Goal: Obtain resource: Obtain resource

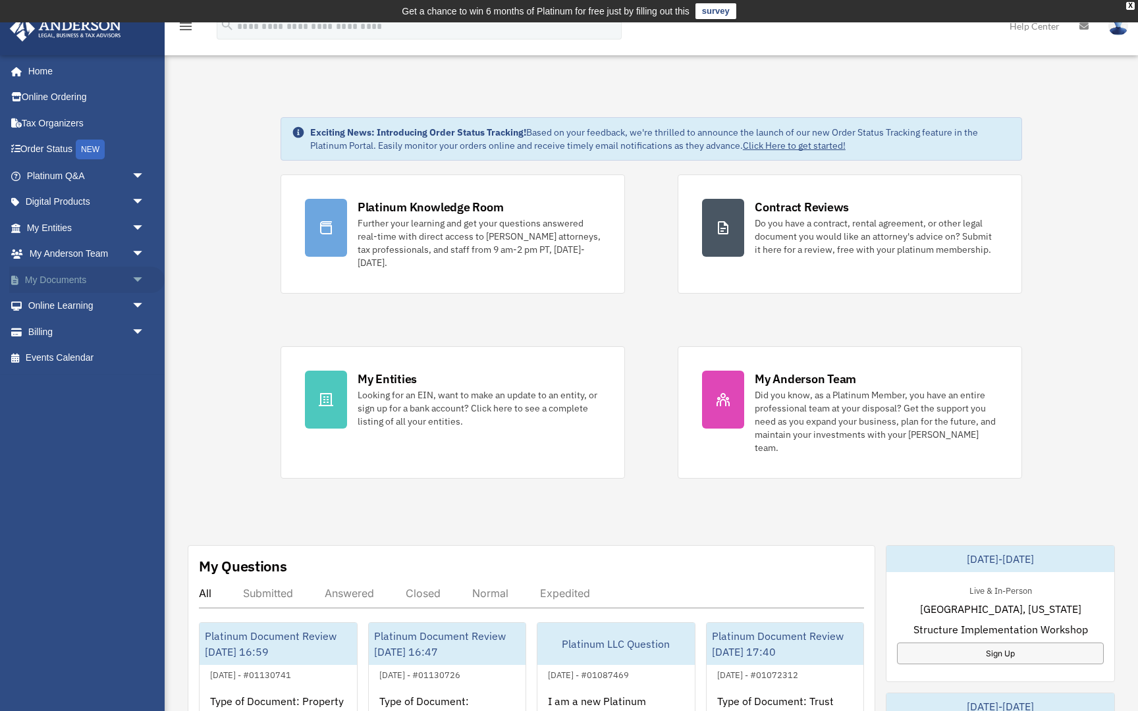
click at [136, 277] on span "arrow_drop_down" at bounding box center [145, 280] width 26 height 27
click at [55, 302] on link "Box" at bounding box center [91, 306] width 146 height 26
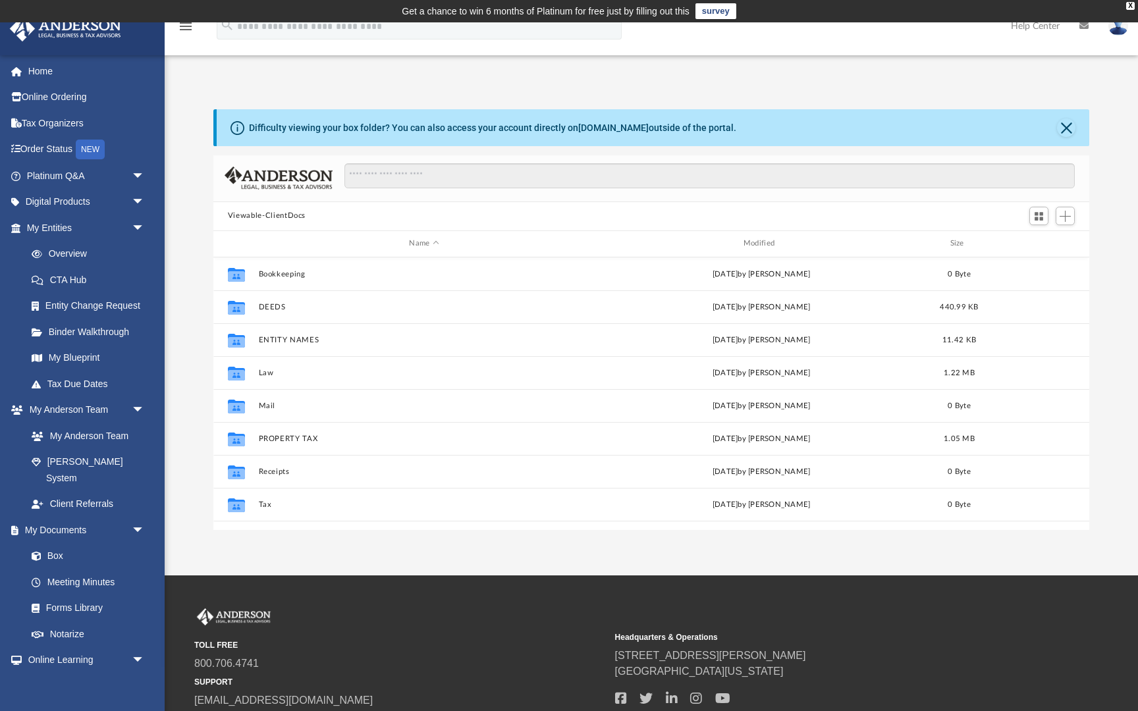
scroll to position [1, 1]
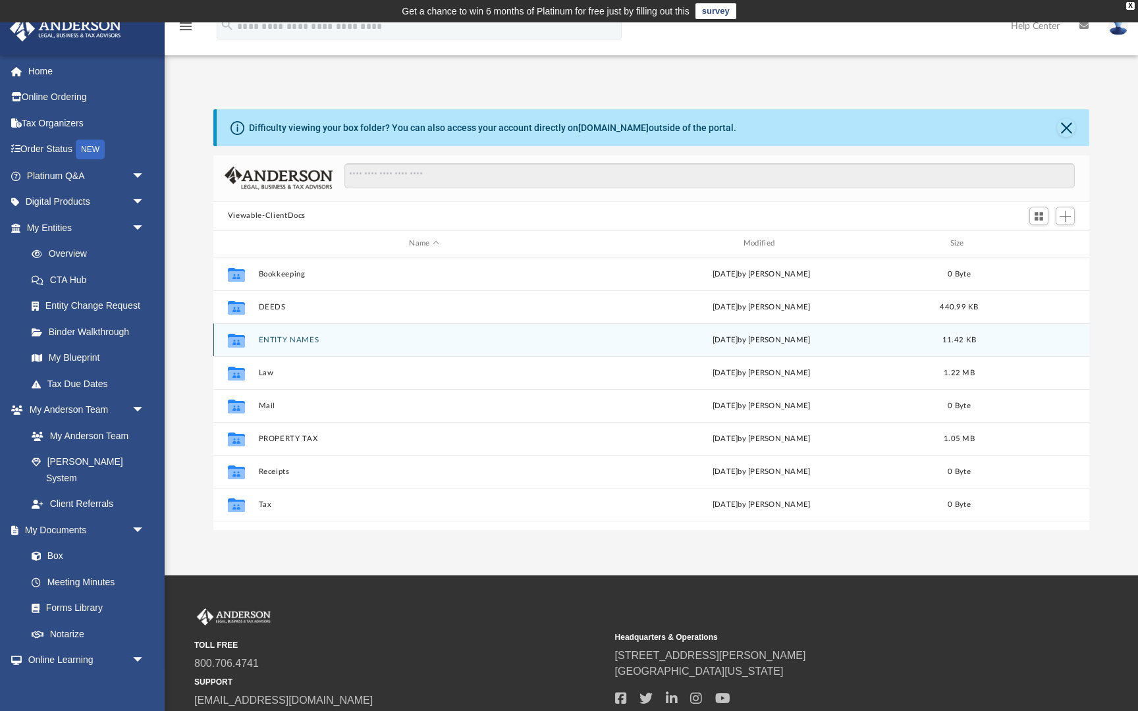
click at [296, 344] on div "Collaborated Folder ENTITY NAMES Sun Sep 21 2025 by Greg Lee 11.42 KB" at bounding box center [651, 339] width 876 height 33
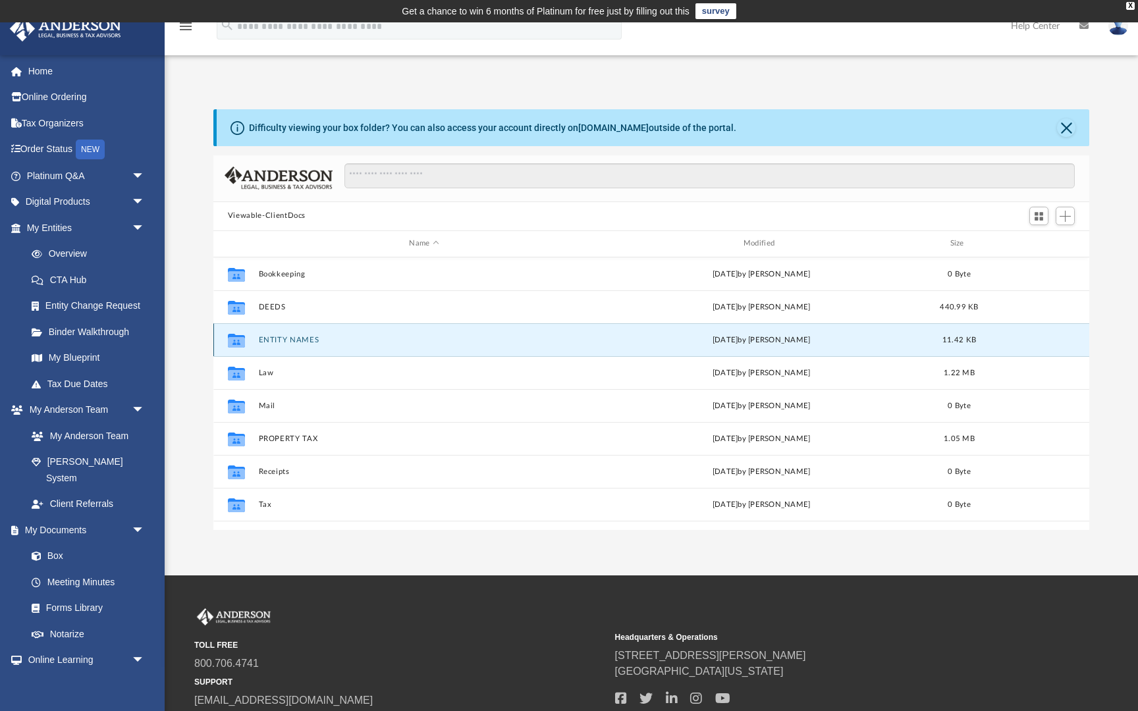
click at [241, 335] on icon "grid" at bounding box center [236, 340] width 17 height 14
click at [269, 339] on button "ENTITY NAMES" at bounding box center [423, 340] width 331 height 9
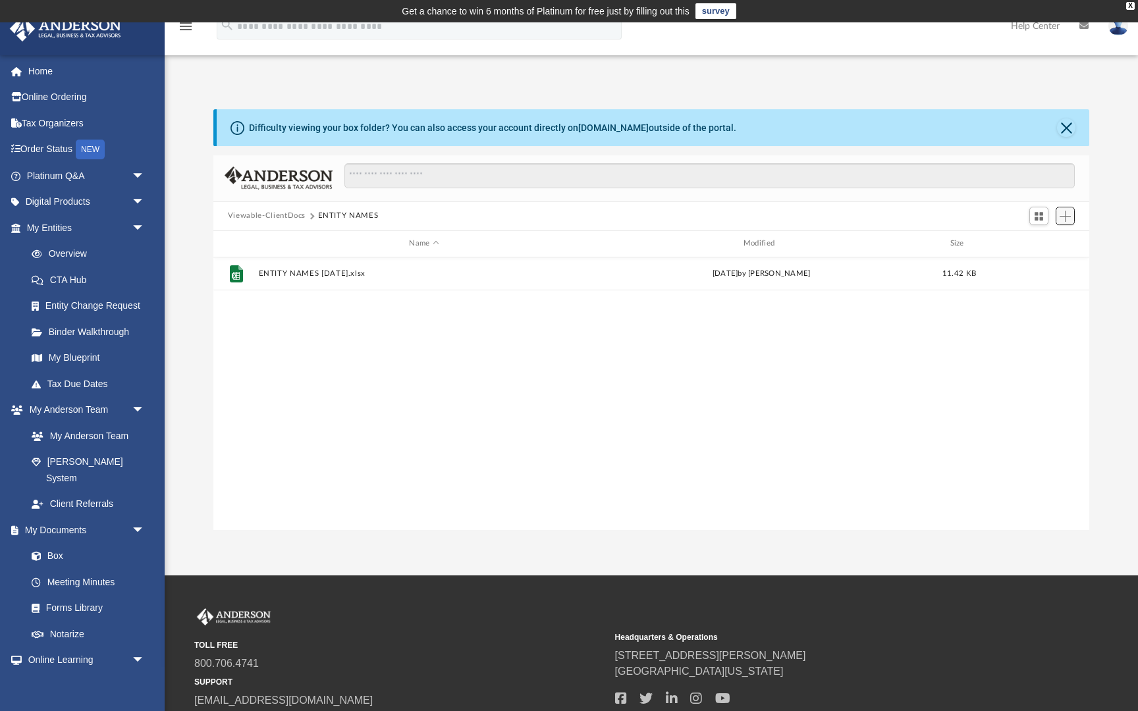
click at [1063, 216] on span "Add" at bounding box center [1064, 216] width 11 height 11
click at [1037, 244] on li "Upload" at bounding box center [1046, 242] width 42 height 14
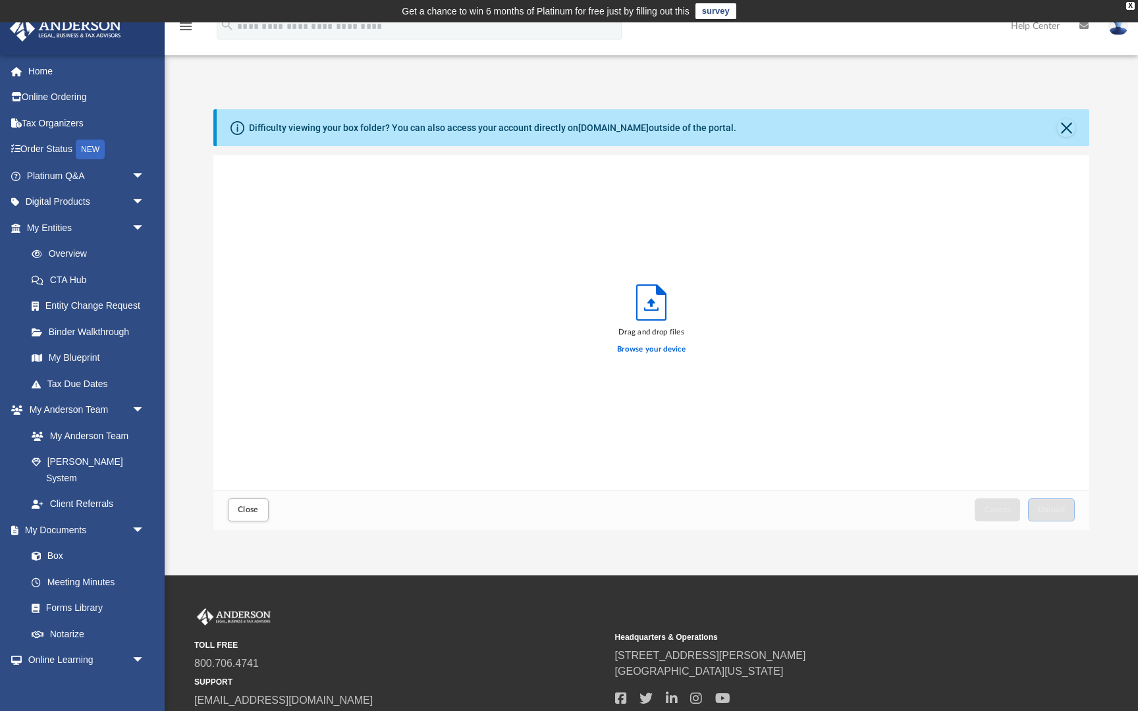
scroll to position [334, 876]
click at [644, 352] on label "Browse your device" at bounding box center [651, 350] width 68 height 12
click at [0, 0] on input "Browse your device" at bounding box center [0, 0] width 0 height 0
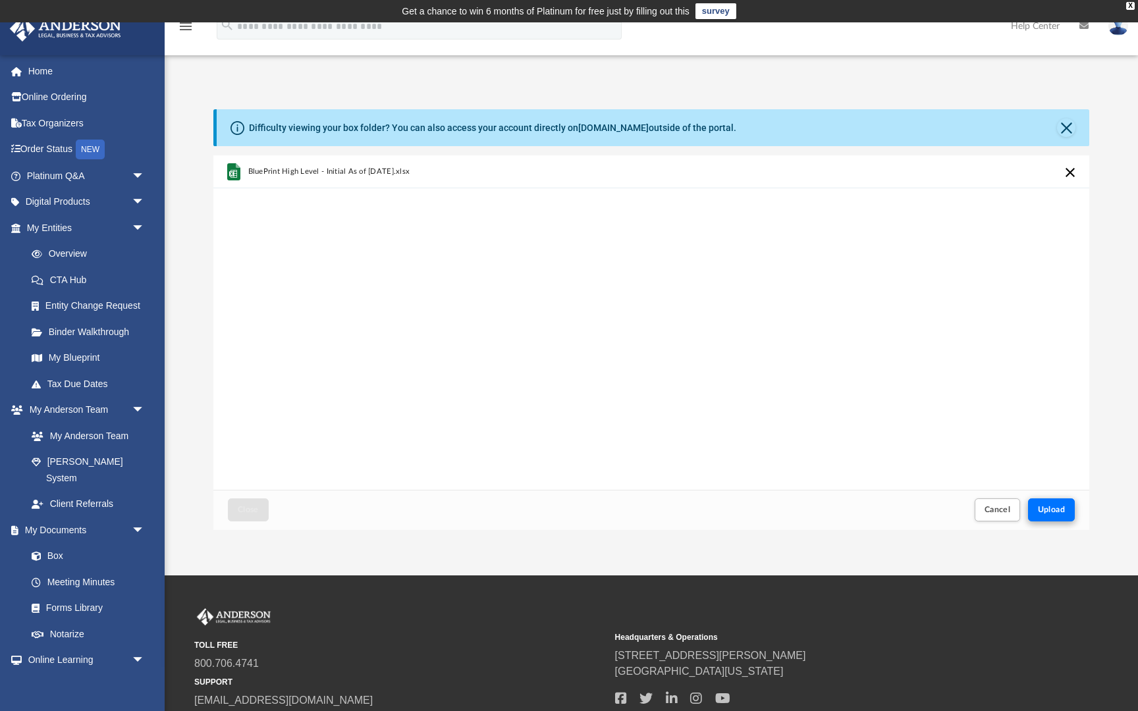
click at [1045, 508] on span "Upload" at bounding box center [1052, 510] width 28 height 8
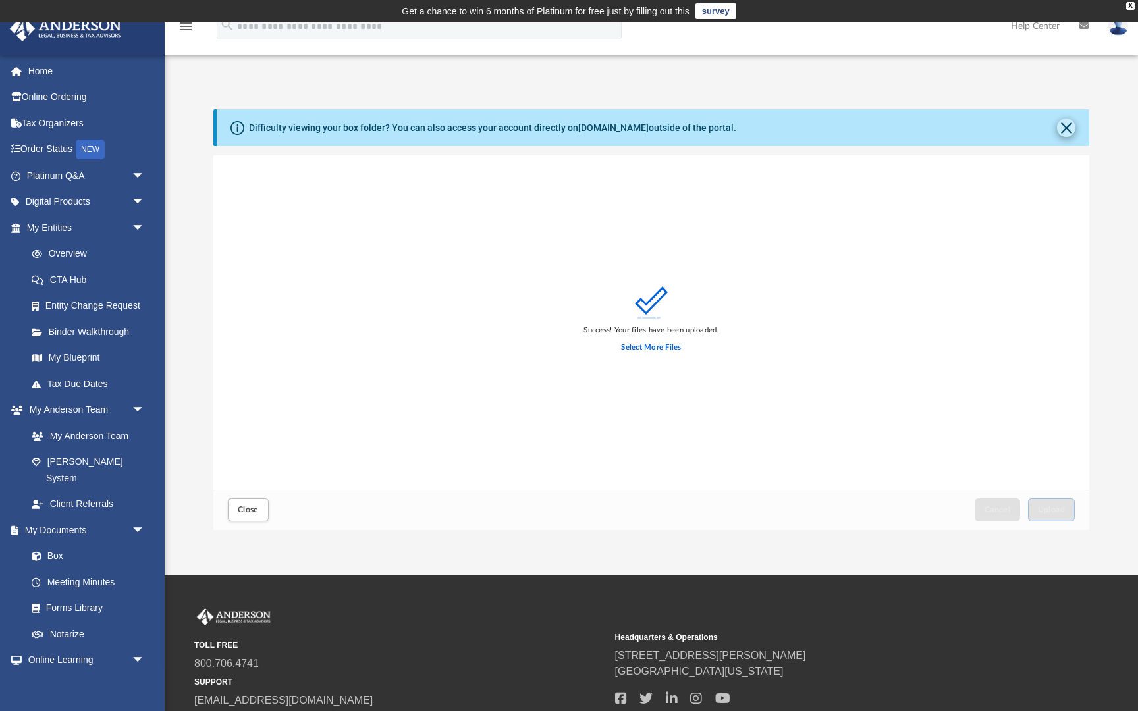
click at [1068, 128] on button "Close" at bounding box center [1066, 128] width 18 height 18
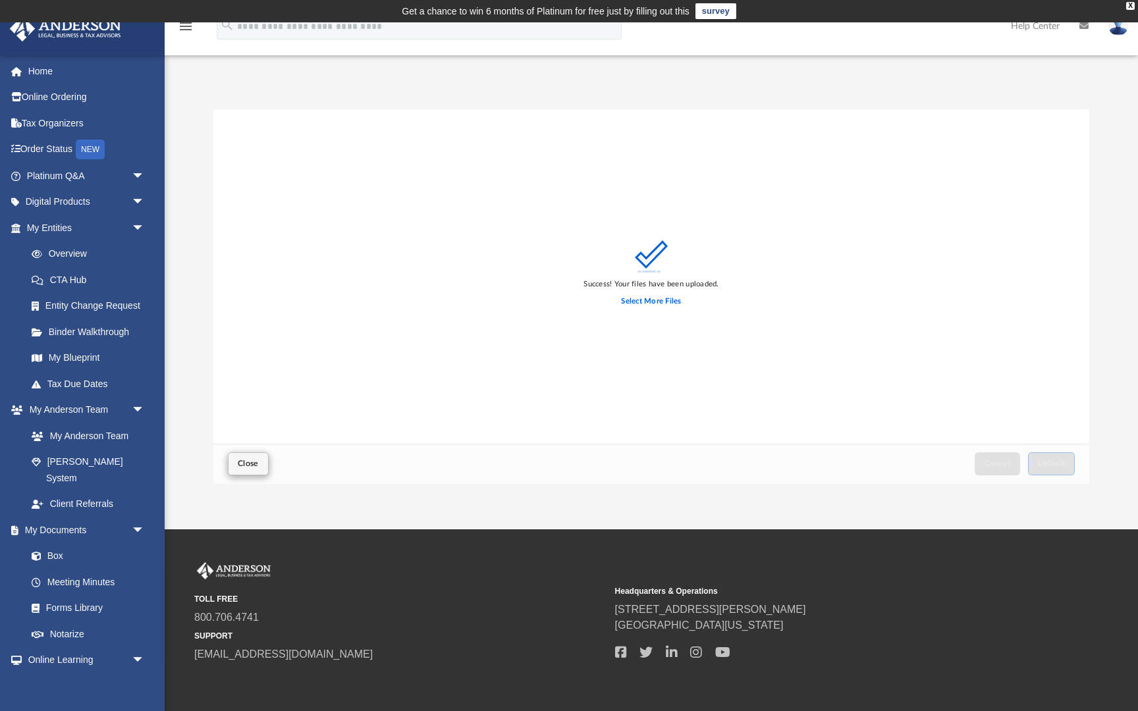
click at [246, 465] on span "Close" at bounding box center [248, 464] width 21 height 8
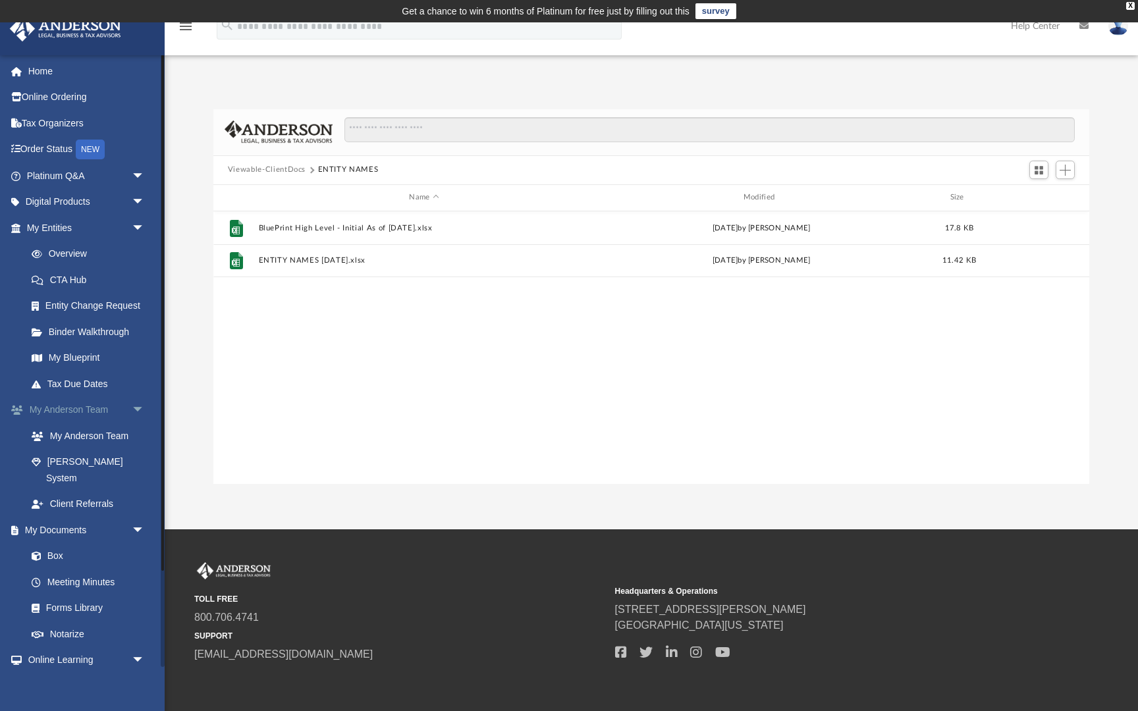
click at [132, 403] on span "arrow_drop_down" at bounding box center [145, 410] width 26 height 27
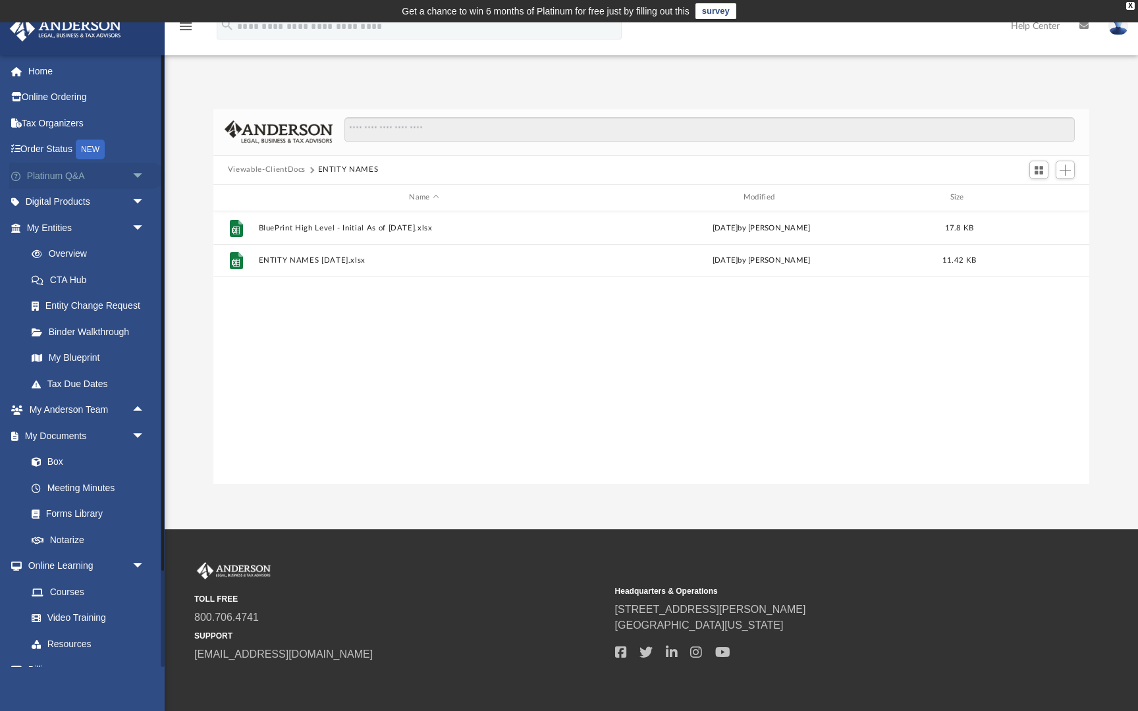
click at [135, 171] on span "arrow_drop_down" at bounding box center [145, 176] width 26 height 27
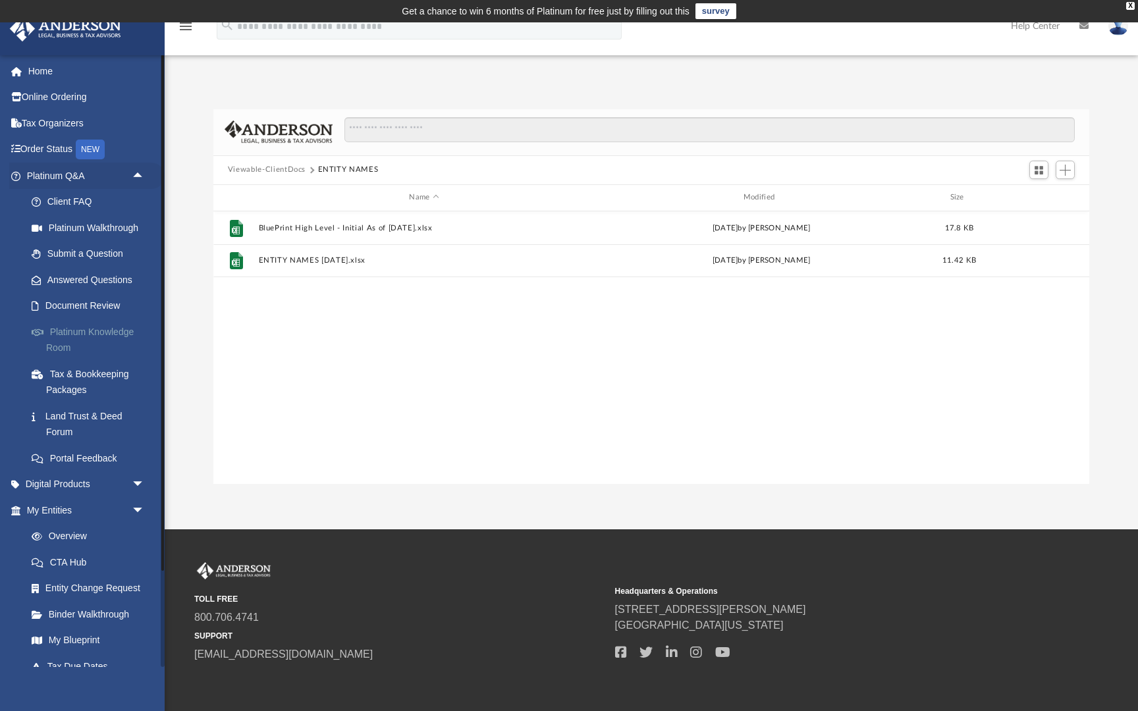
click at [91, 329] on link "Platinum Knowledge Room" at bounding box center [91, 340] width 146 height 42
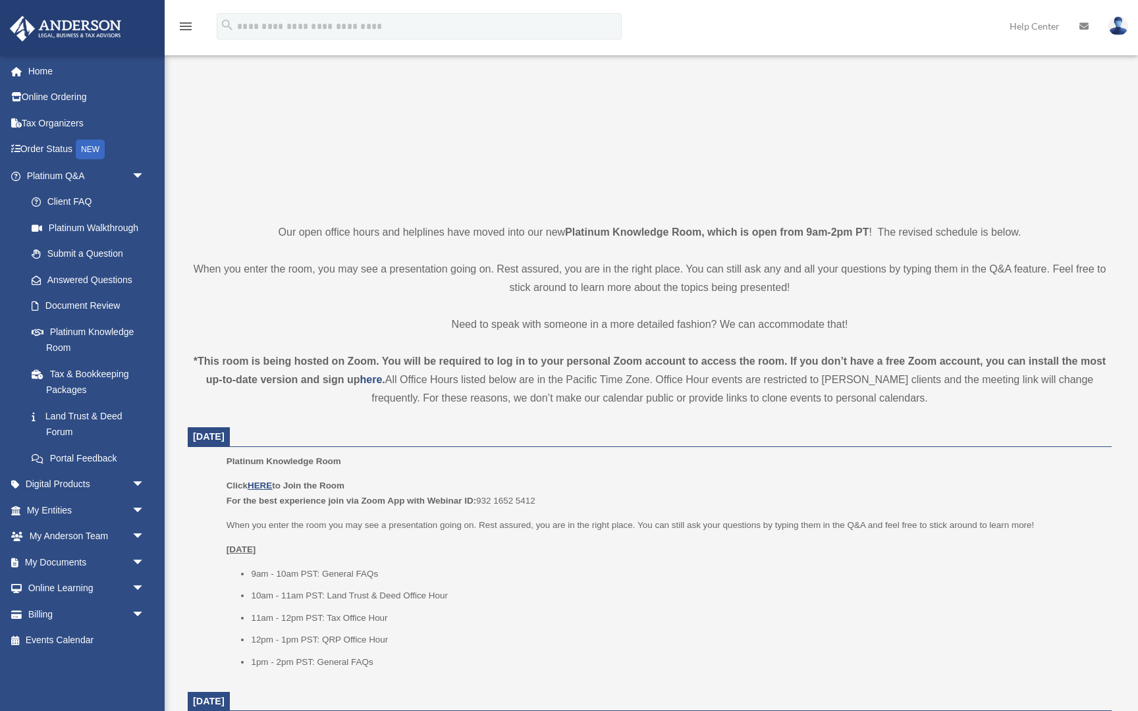
scroll to position [175, 0]
drag, startPoint x: 481, startPoint y: 499, endPoint x: 541, endPoint y: 500, distance: 59.3
click at [541, 500] on p "Click HERE to Join the Room For the best experience join via Zoom App with Webi…" at bounding box center [664, 493] width 876 height 31
copy p "932 1652 5412"
click at [265, 481] on u "HERE" at bounding box center [260, 486] width 24 height 10
